Goal: Navigation & Orientation: Find specific page/section

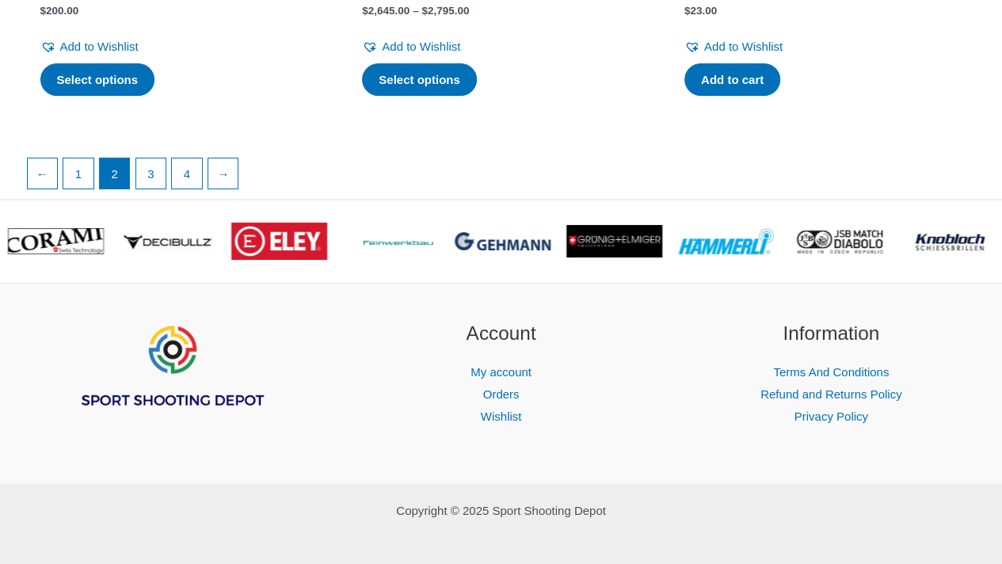
scroll to position [2972, 0]
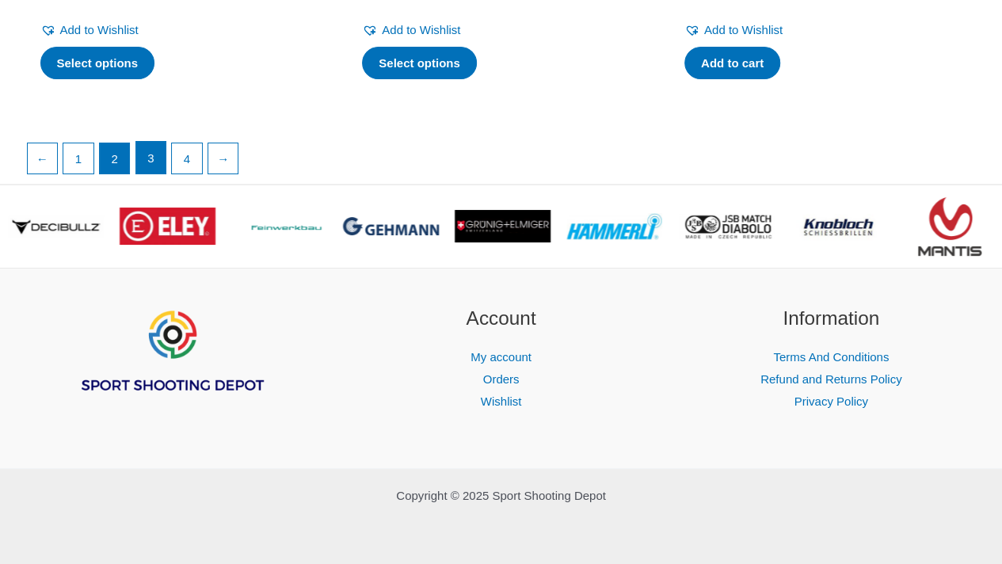
click at [150, 162] on link "3" at bounding box center [151, 158] width 30 height 32
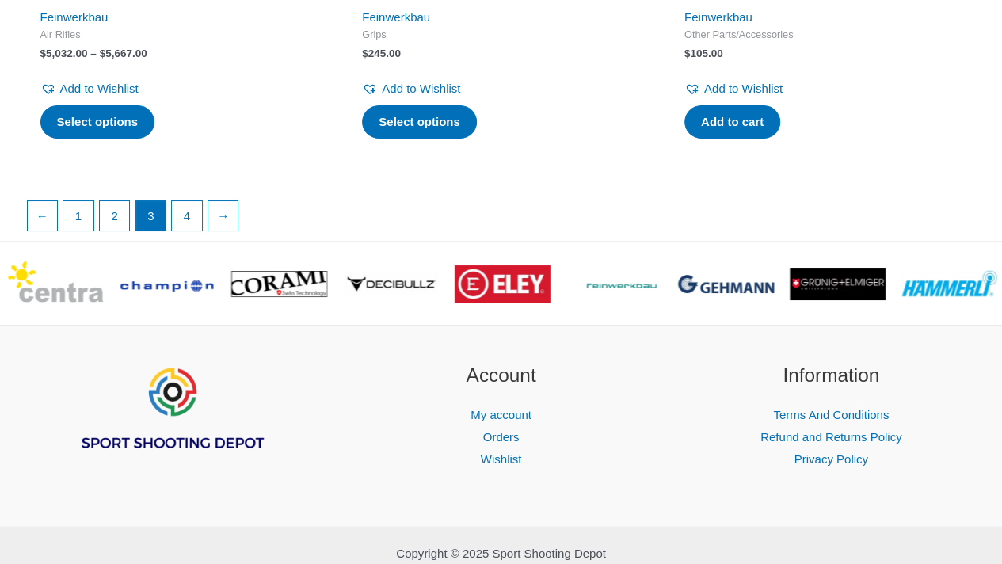
scroll to position [2974, 0]
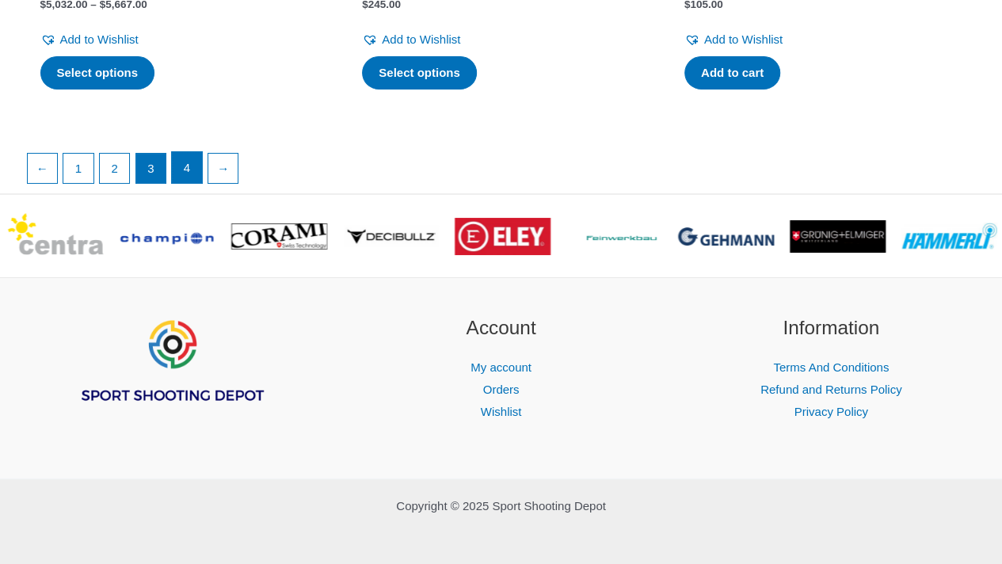
click at [190, 165] on link "4" at bounding box center [187, 168] width 30 height 32
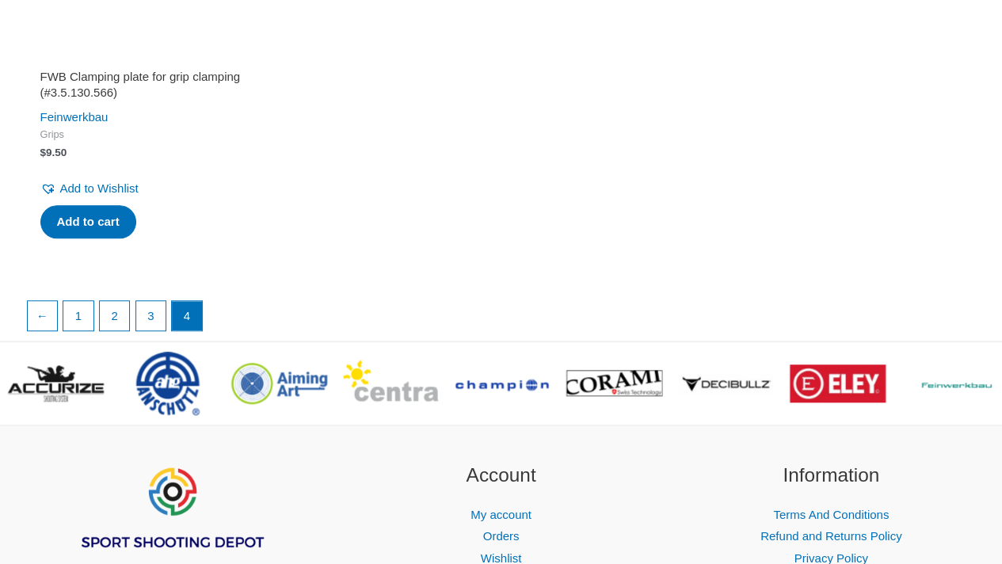
scroll to position [598, 0]
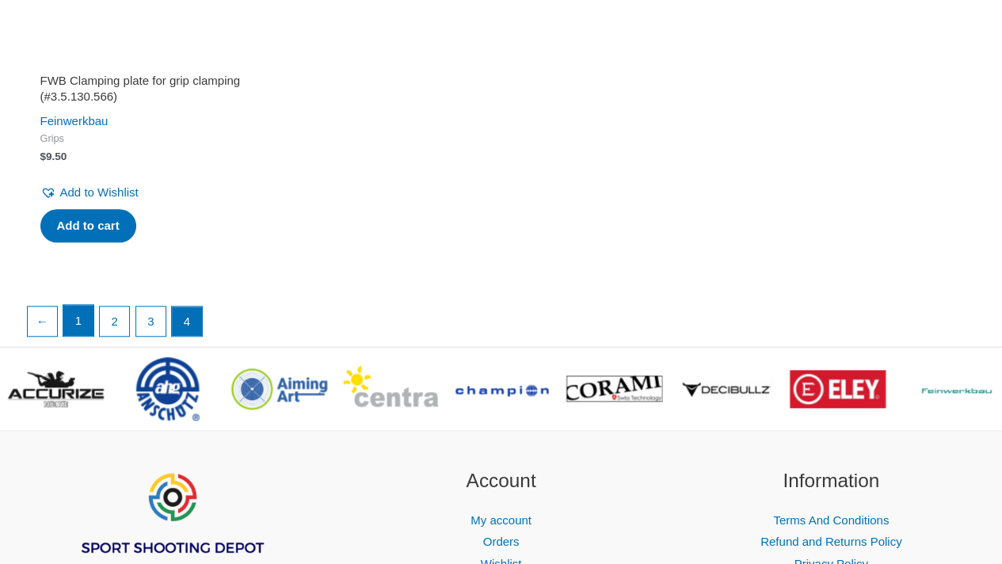
click at [82, 316] on link "1" at bounding box center [78, 321] width 30 height 32
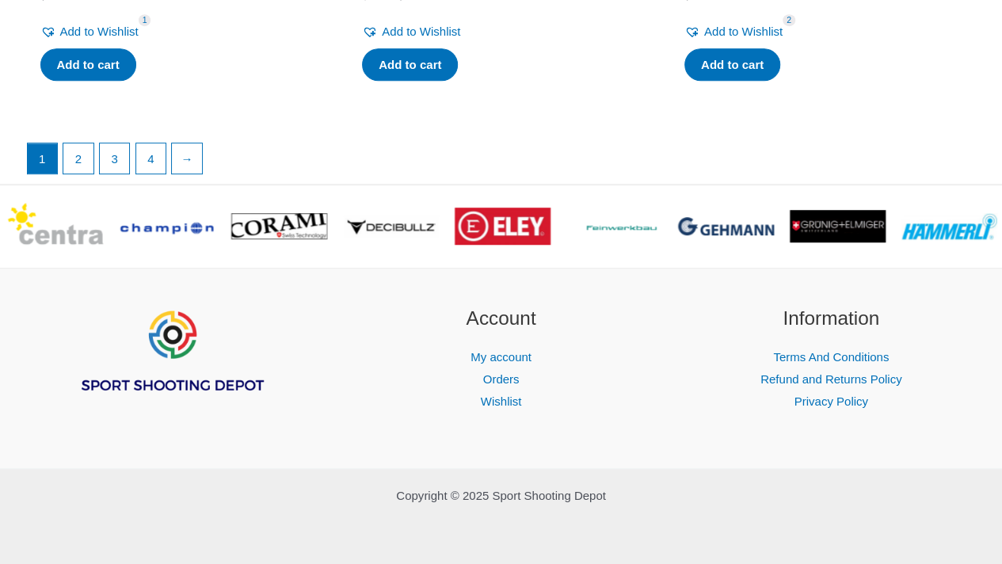
scroll to position [1412, 0]
